Goal: Information Seeking & Learning: Find specific fact

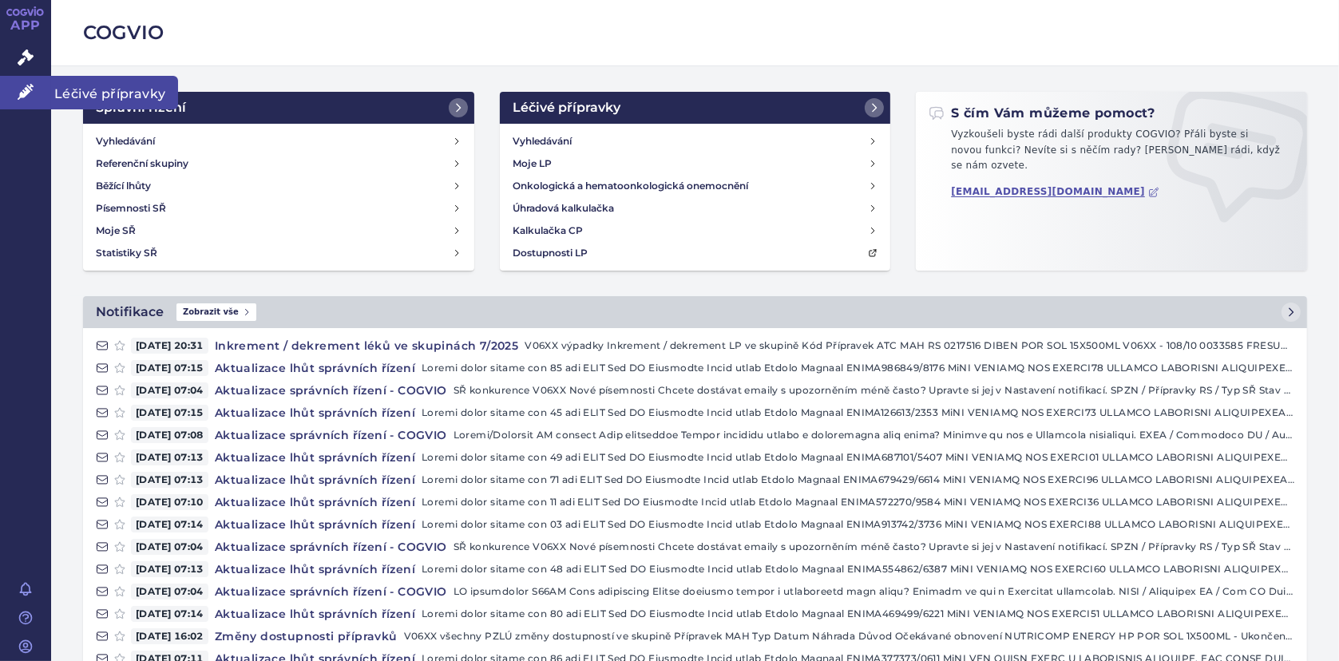
click at [30, 90] on icon at bounding box center [26, 92] width 16 height 16
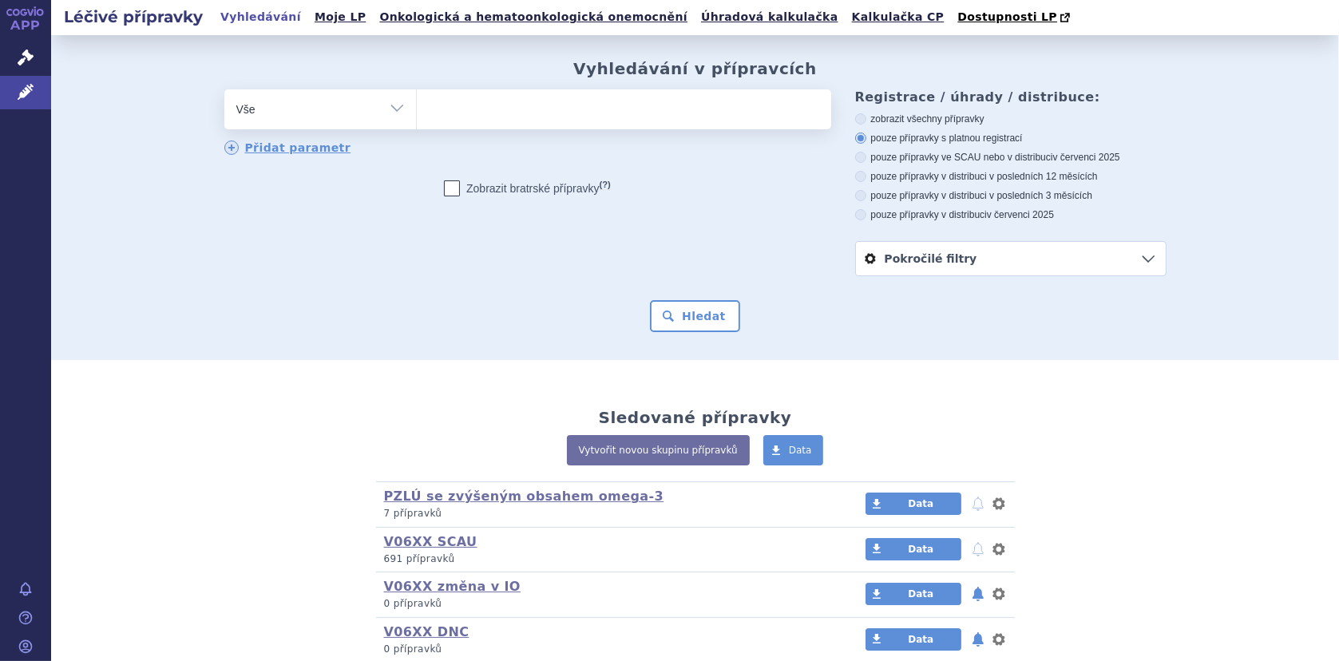
click at [497, 123] on span at bounding box center [624, 109] width 414 height 40
click at [417, 123] on select at bounding box center [416, 109] width 1 height 40
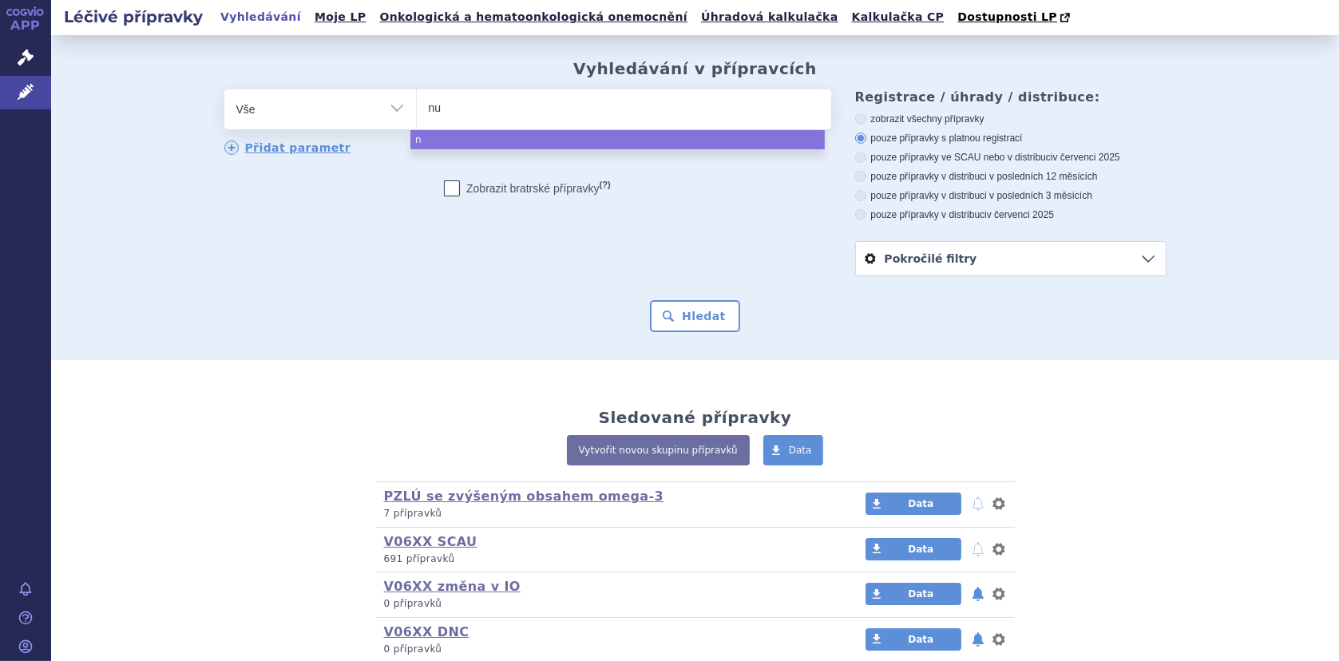
type input "nut"
type input "[PERSON_NAME]"
type input "nutei"
type input "nuteiso"
type input "nuteison"
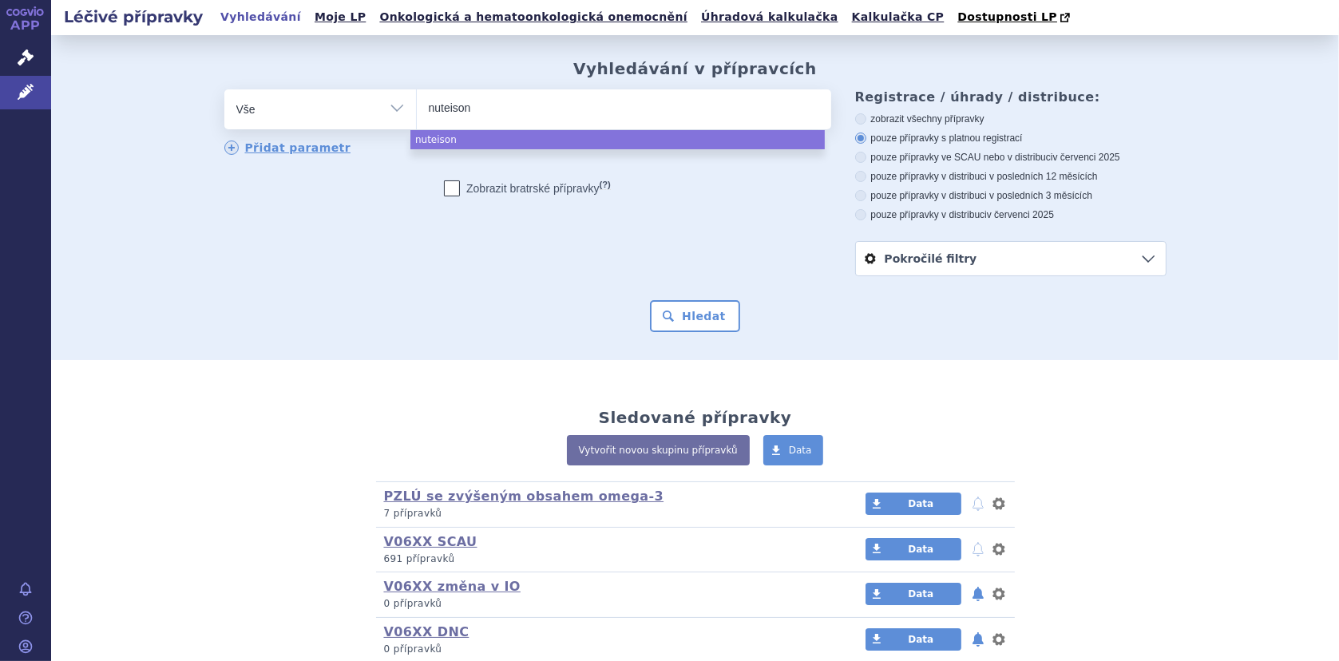
select select "nuteison"
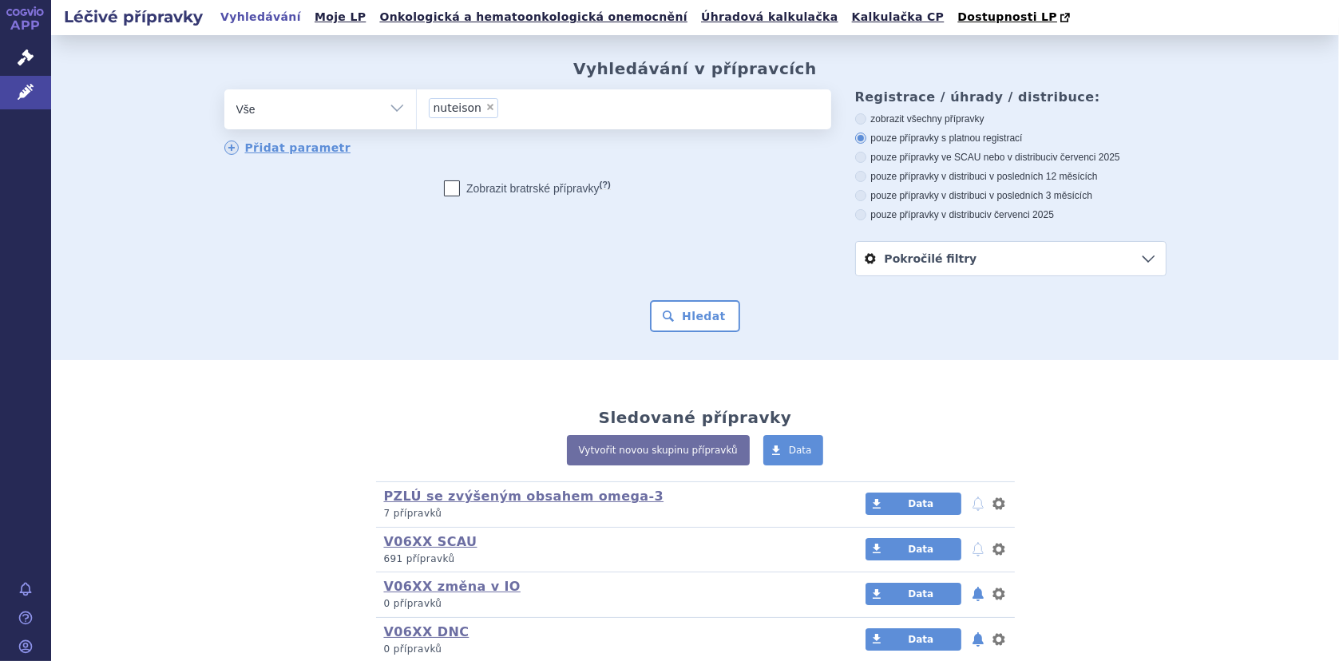
type input "nuteison"
select select
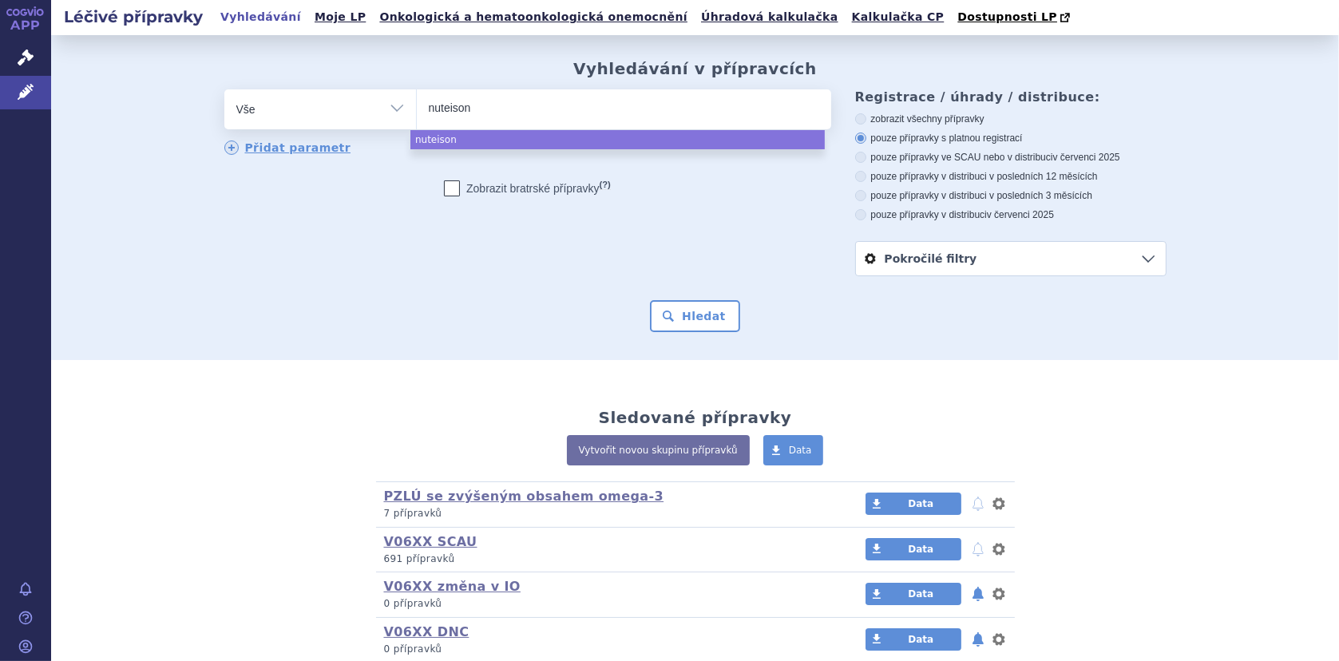
type input "nuteiso"
type input "nuteis"
type input "nutei"
type input "[PERSON_NAME]"
type input "nut"
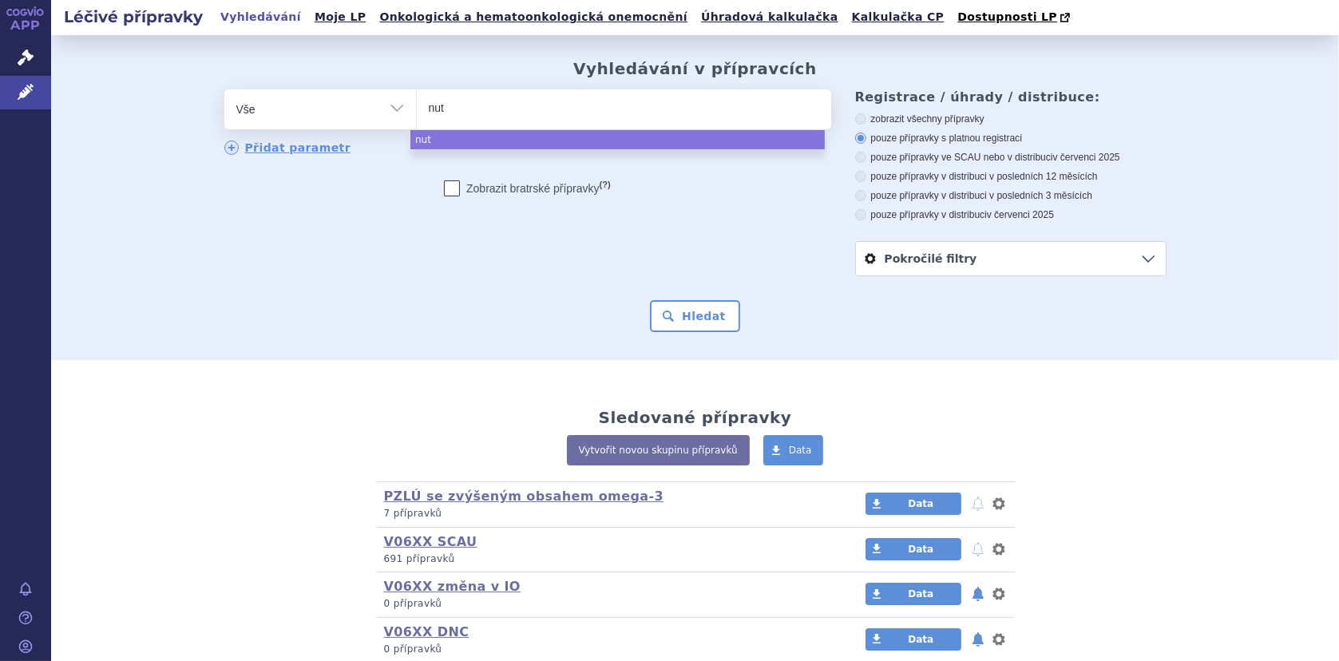
type input "nutr"
type input "nutris"
type input "nutriso"
type input "nutrison"
select select "nutrison"
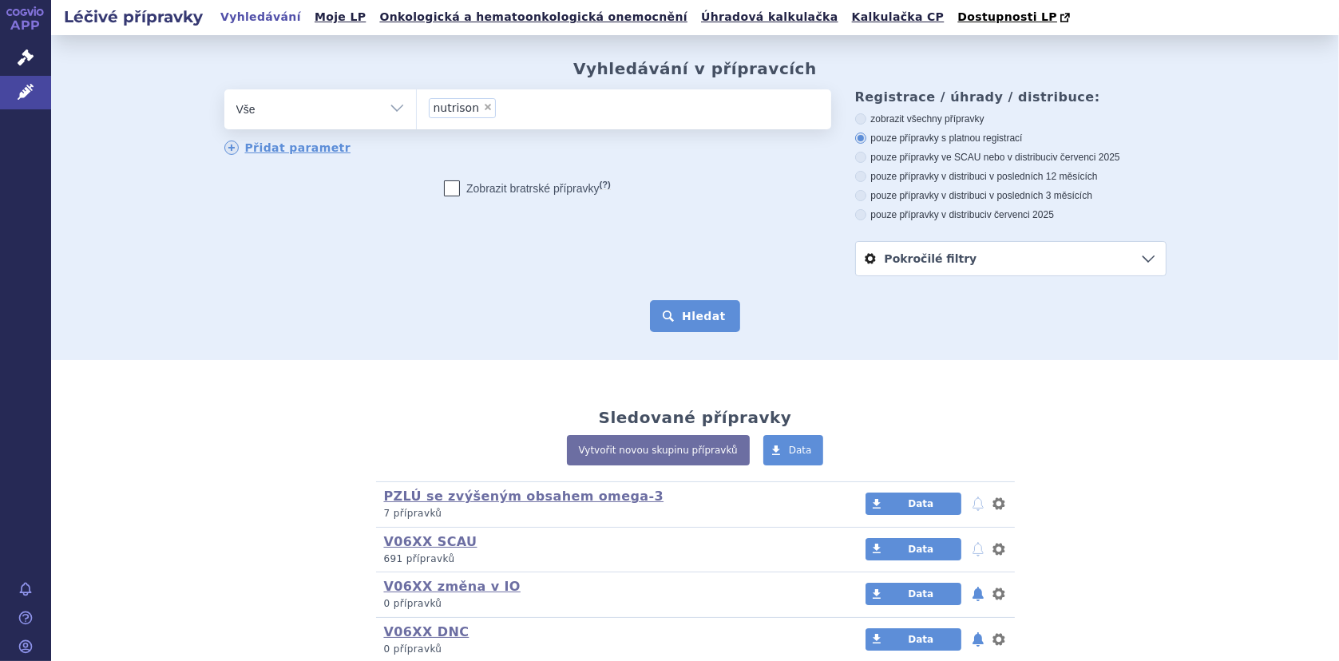
click at [683, 319] on button "Hledat" at bounding box center [695, 316] width 90 height 32
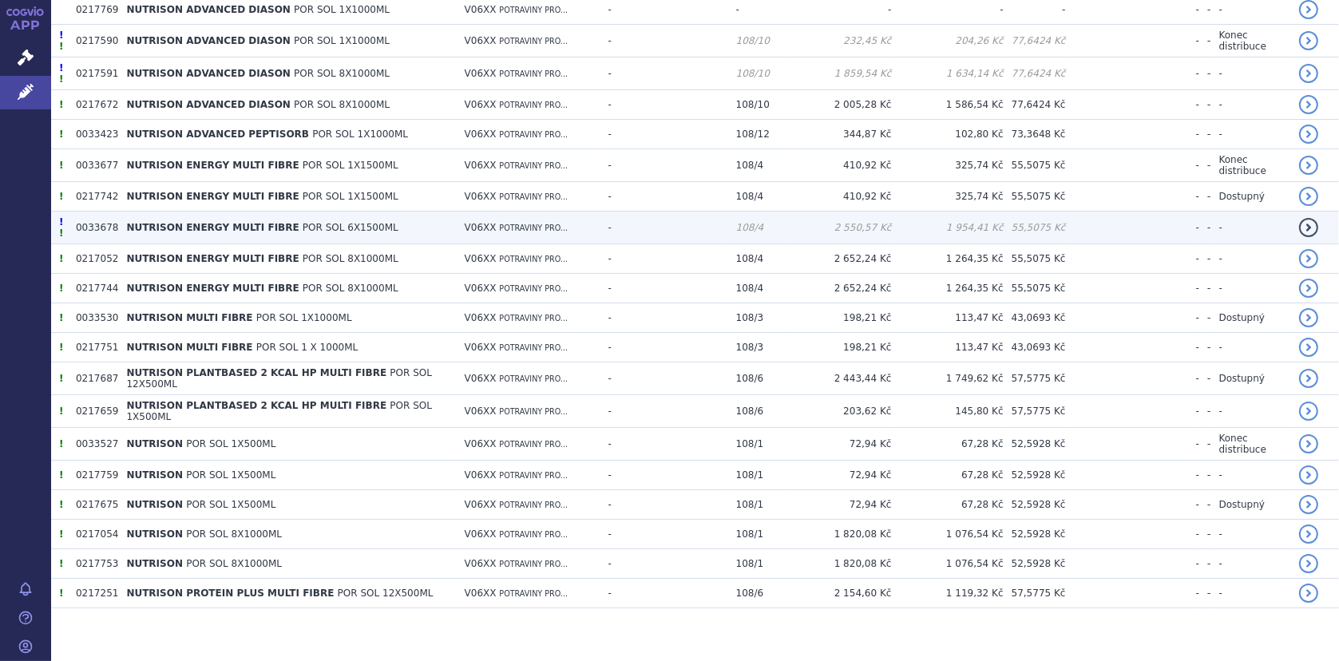
scroll to position [593, 0]
